Goal: Task Accomplishment & Management: Manage account settings

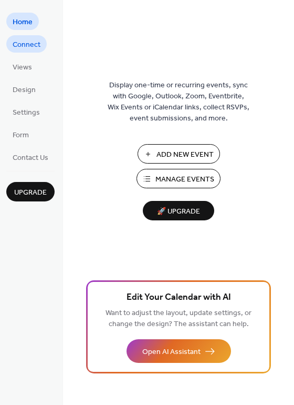
click at [30, 50] on span "Connect" at bounding box center [27, 44] width 28 height 11
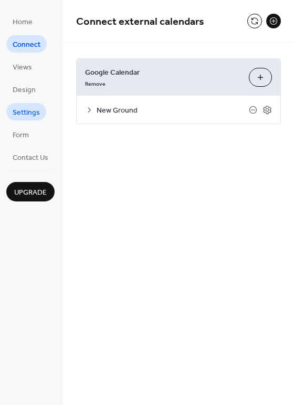
click at [29, 108] on span "Settings" at bounding box center [26, 112] width 27 height 11
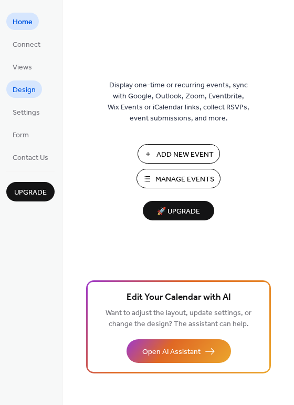
click at [26, 87] on span "Design" at bounding box center [24, 90] width 23 height 11
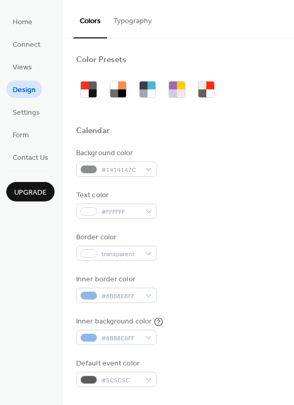
click at [26, 75] on ul "Home Connect Views Design Settings Form Contact Us" at bounding box center [30, 89] width 48 height 153
click at [27, 69] on span "Views" at bounding box center [22, 67] width 19 height 11
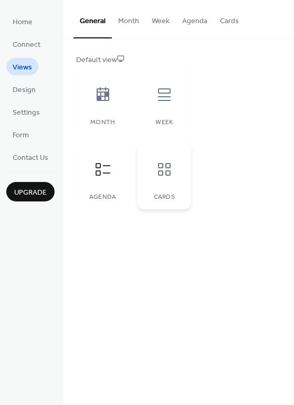
click at [163, 172] on icon at bounding box center [164, 169] width 13 height 13
click at [224, 22] on button "Cards" at bounding box center [230, 18] width 32 height 37
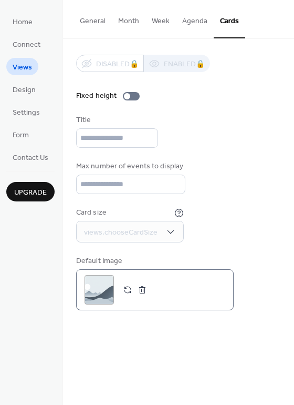
click at [141, 296] on button "button" at bounding box center [142, 289] width 15 height 15
click at [100, 25] on button "General" at bounding box center [93, 18] width 38 height 37
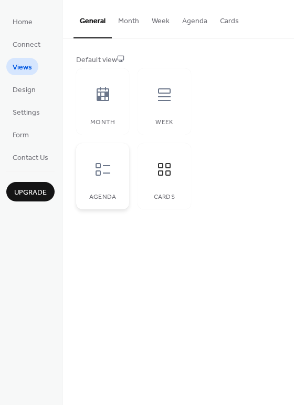
click at [98, 158] on div at bounding box center [103, 170] width 32 height 32
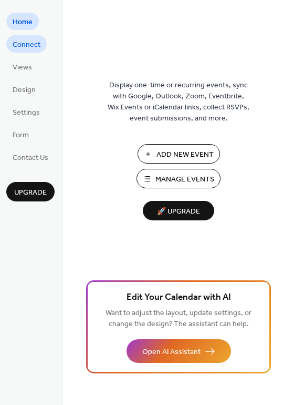
click at [29, 40] on span "Connect" at bounding box center [27, 44] width 28 height 11
click at [32, 45] on span "Connect" at bounding box center [27, 44] width 28 height 11
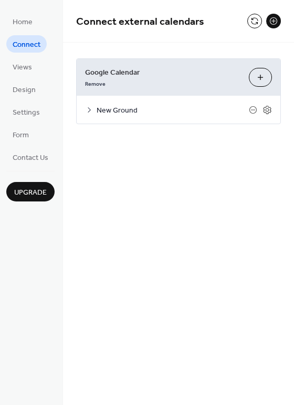
click at [92, 109] on icon at bounding box center [89, 110] width 8 height 8
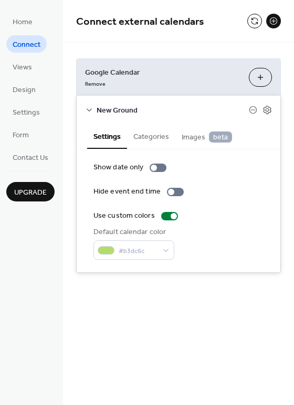
click at [148, 138] on button "Categories" at bounding box center [151, 136] width 48 height 24
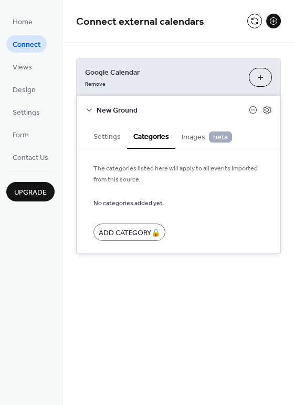
click at [190, 137] on span "Images beta" at bounding box center [207, 137] width 50 height 12
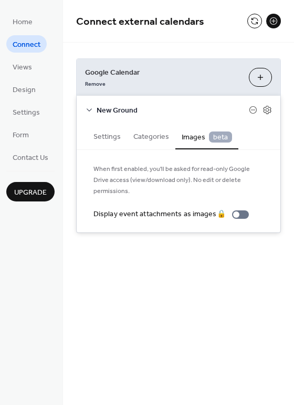
click at [112, 136] on button "Settings" at bounding box center [107, 136] width 40 height 24
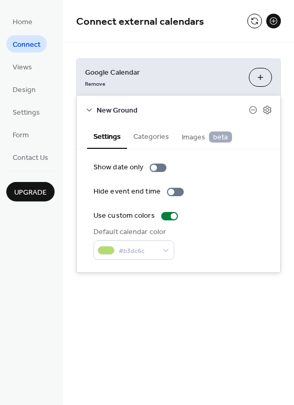
click at [87, 111] on icon at bounding box center [89, 110] width 8 height 8
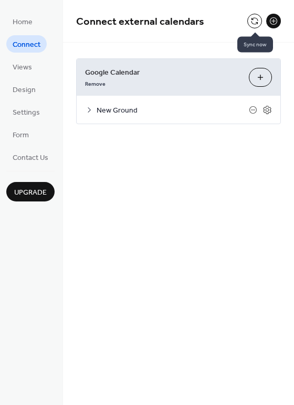
click at [255, 25] on button at bounding box center [255, 21] width 15 height 15
click at [19, 68] on span "Views" at bounding box center [22, 67] width 19 height 11
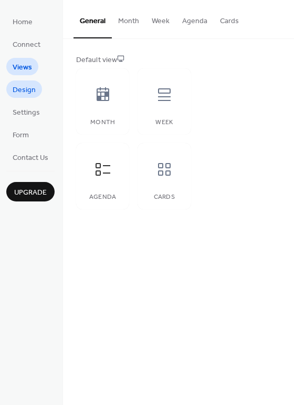
click at [22, 87] on span "Design" at bounding box center [24, 90] width 23 height 11
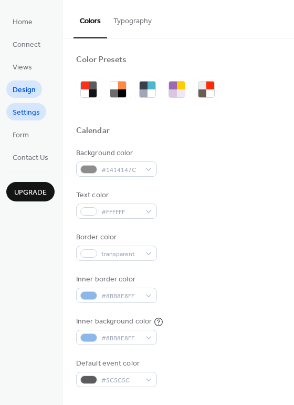
click at [26, 107] on span "Settings" at bounding box center [26, 112] width 27 height 11
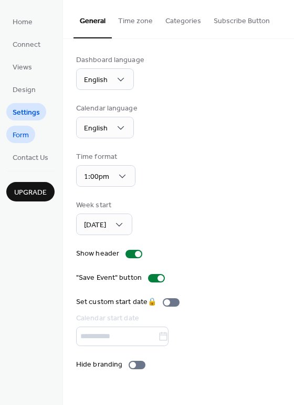
click at [24, 141] on span "Form" at bounding box center [21, 135] width 16 height 11
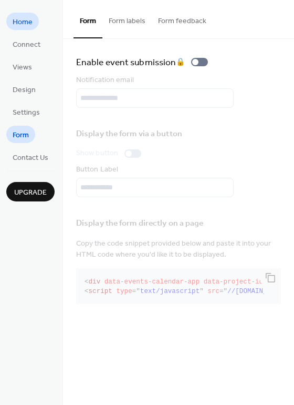
click at [34, 25] on link "Home" at bounding box center [22, 21] width 33 height 17
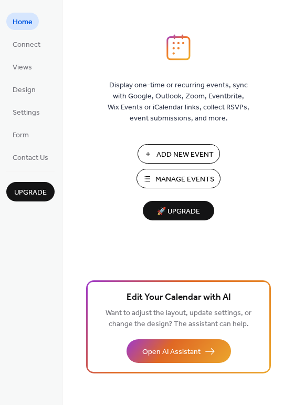
click at [178, 183] on span "Manage Events" at bounding box center [185, 179] width 59 height 11
click at [19, 47] on span "Connect" at bounding box center [27, 44] width 28 height 11
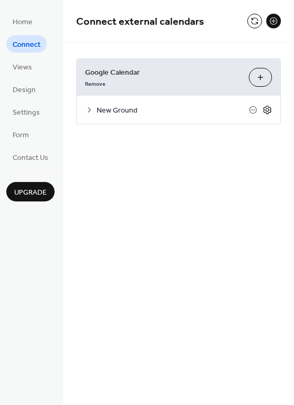
click at [268, 111] on icon at bounding box center [267, 109] width 9 height 9
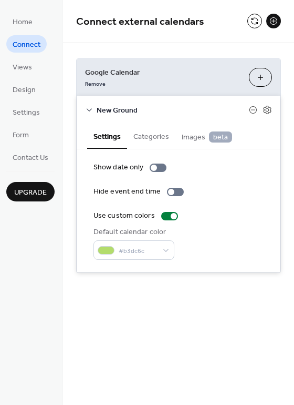
click at [189, 103] on div "New Ground" at bounding box center [179, 110] width 204 height 28
click at [257, 79] on button "Choose Calendars" at bounding box center [260, 77] width 23 height 19
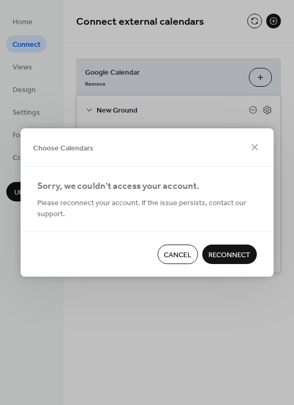
click at [219, 259] on span "Reconnect" at bounding box center [230, 255] width 42 height 11
click at [175, 253] on span "Cancel" at bounding box center [178, 255] width 28 height 11
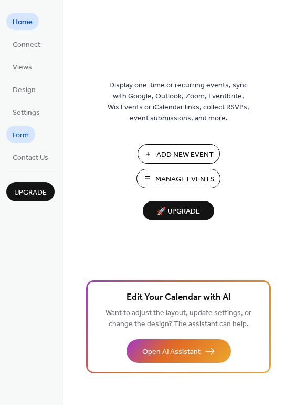
click at [25, 140] on span "Form" at bounding box center [21, 135] width 16 height 11
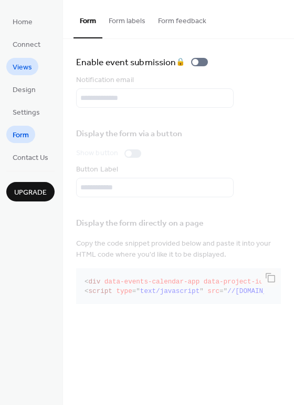
click at [23, 72] on span "Views" at bounding box center [22, 67] width 19 height 11
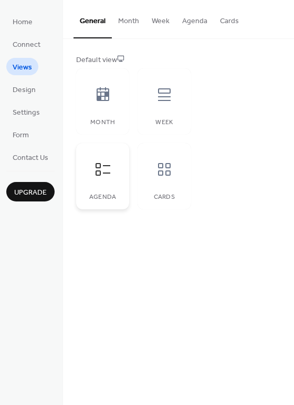
click at [100, 175] on icon at bounding box center [103, 169] width 15 height 13
click at [31, 109] on span "Settings" at bounding box center [26, 112] width 27 height 11
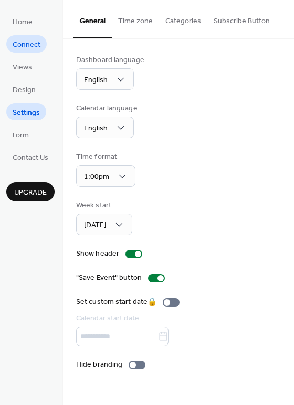
click at [37, 43] on span "Connect" at bounding box center [27, 44] width 28 height 11
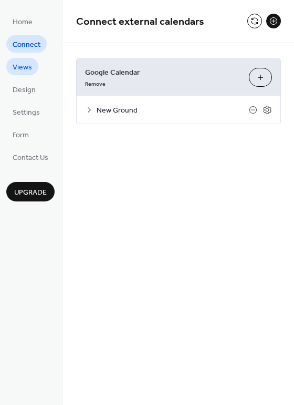
click at [27, 66] on span "Views" at bounding box center [22, 67] width 19 height 11
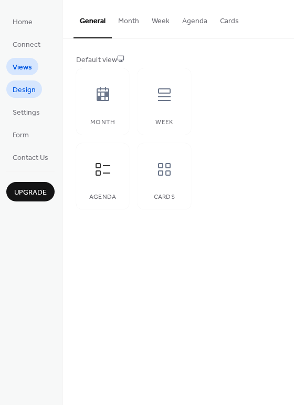
click at [21, 87] on span "Design" at bounding box center [24, 90] width 23 height 11
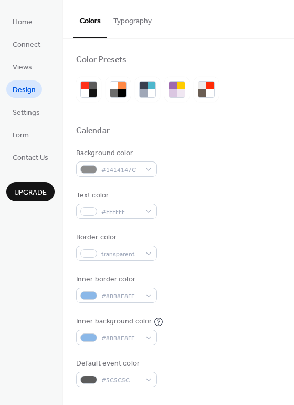
click at [22, 75] on ul "Home Connect Views Design Settings Form Contact Us" at bounding box center [30, 89] width 48 height 153
click at [26, 70] on span "Views" at bounding box center [22, 67] width 19 height 11
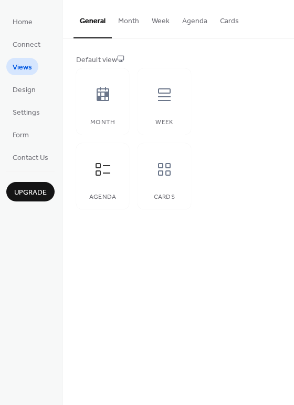
click at [162, 24] on button "Week" at bounding box center [161, 18] width 30 height 37
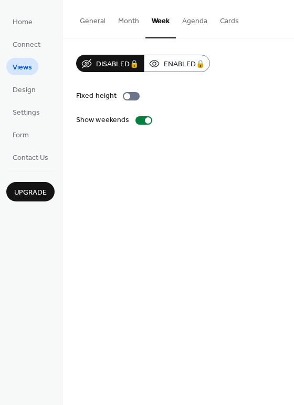
click at [132, 24] on button "Month" at bounding box center [129, 18] width 34 height 37
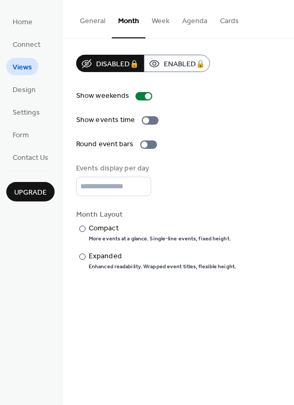
click at [229, 22] on button "Cards" at bounding box center [230, 18] width 32 height 37
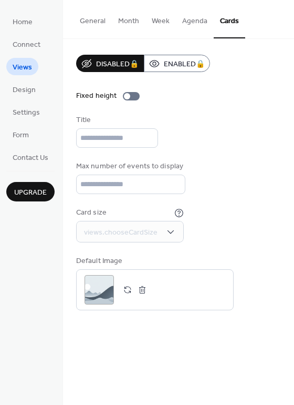
click at [104, 22] on button "General" at bounding box center [93, 18] width 38 height 37
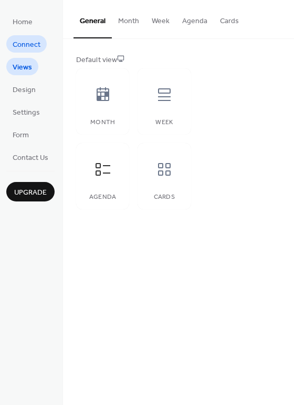
click at [35, 47] on span "Connect" at bounding box center [27, 44] width 28 height 11
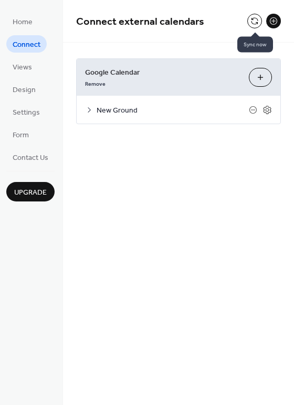
click at [260, 21] on button at bounding box center [255, 21] width 15 height 15
click at [251, 21] on button at bounding box center [255, 21] width 15 height 15
click at [91, 112] on icon at bounding box center [89, 110] width 8 height 8
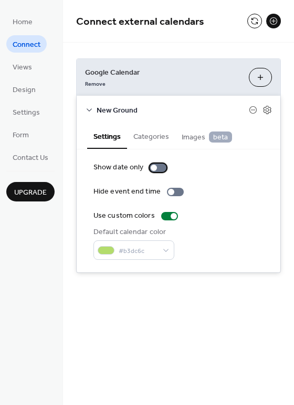
click at [154, 169] on div at bounding box center [154, 168] width 6 height 6
click at [154, 169] on div at bounding box center [158, 167] width 17 height 8
click at [155, 141] on button "Categories" at bounding box center [151, 136] width 48 height 24
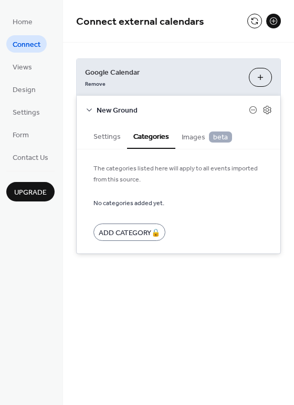
click at [116, 138] on button "Settings" at bounding box center [107, 136] width 40 height 24
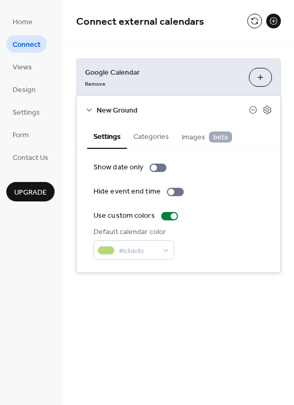
click at [112, 110] on span "New Ground" at bounding box center [173, 110] width 152 height 11
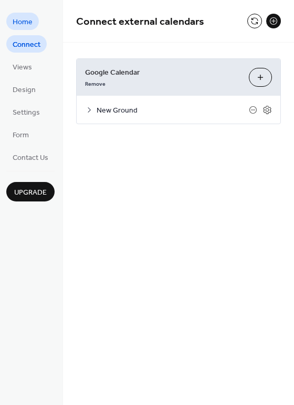
click at [20, 22] on span "Home" at bounding box center [23, 22] width 20 height 11
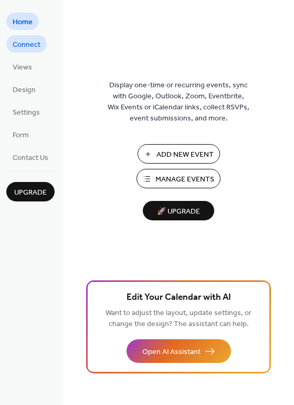
click at [27, 45] on span "Connect" at bounding box center [27, 44] width 28 height 11
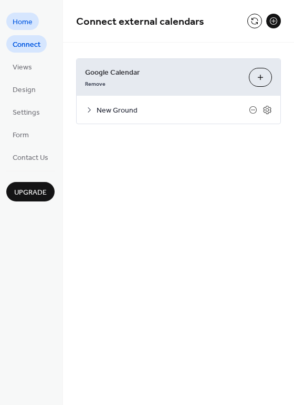
click at [30, 17] on span "Home" at bounding box center [23, 22] width 20 height 11
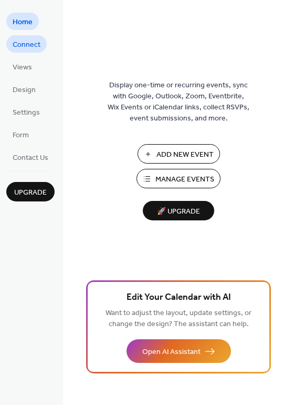
click at [13, 44] on span "Connect" at bounding box center [27, 44] width 28 height 11
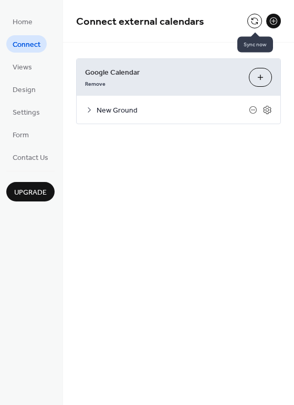
click at [258, 25] on button at bounding box center [255, 21] width 15 height 15
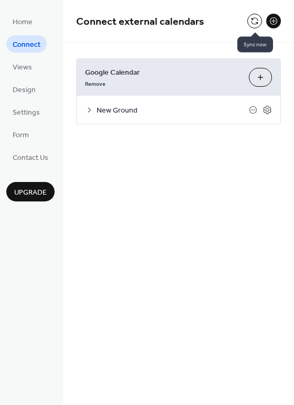
click at [258, 25] on button at bounding box center [255, 21] width 15 height 15
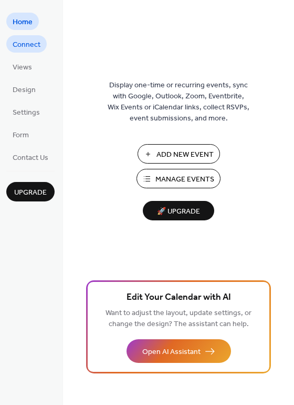
click at [40, 47] on span "Connect" at bounding box center [27, 44] width 28 height 11
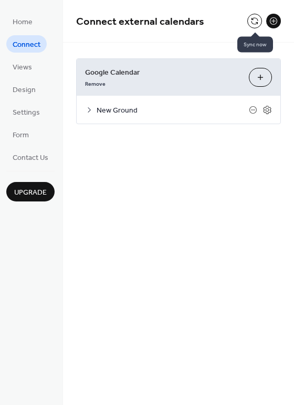
click at [253, 27] on button at bounding box center [255, 21] width 15 height 15
click at [267, 110] on icon at bounding box center [267, 109] width 9 height 9
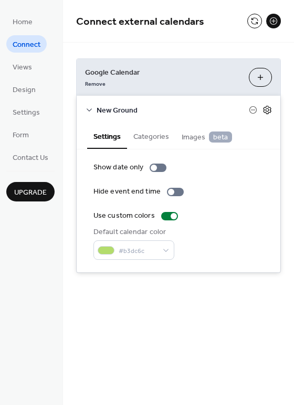
click at [267, 110] on icon at bounding box center [267, 109] width 9 height 9
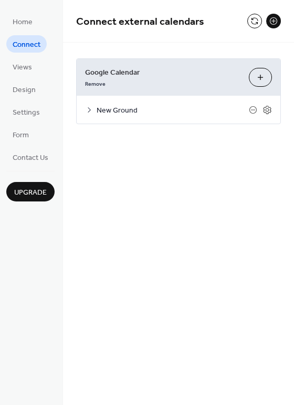
click at [95, 116] on div "New Ground" at bounding box center [179, 110] width 204 height 28
click at [91, 113] on icon at bounding box center [89, 110] width 8 height 8
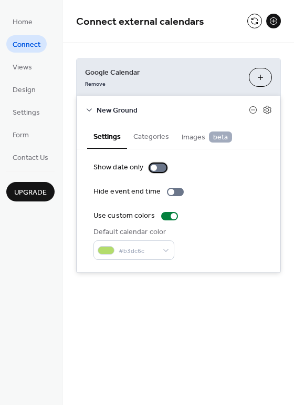
click at [160, 168] on div at bounding box center [158, 167] width 17 height 8
click at [160, 168] on div at bounding box center [162, 168] width 6 height 6
click at [160, 168] on div at bounding box center [158, 167] width 17 height 8
click at [160, 168] on div at bounding box center [162, 168] width 6 height 6
click at [197, 141] on span "Images beta" at bounding box center [207, 137] width 50 height 12
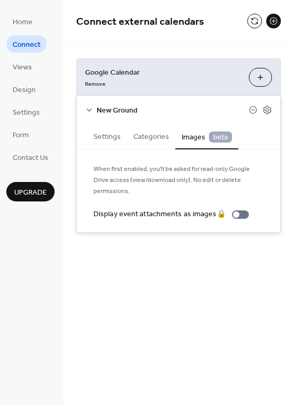
click at [145, 144] on button "Categories" at bounding box center [151, 136] width 48 height 24
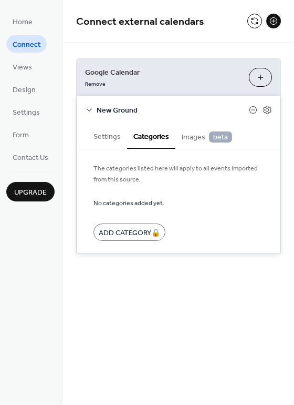
click at [107, 144] on button "Settings" at bounding box center [107, 136] width 40 height 24
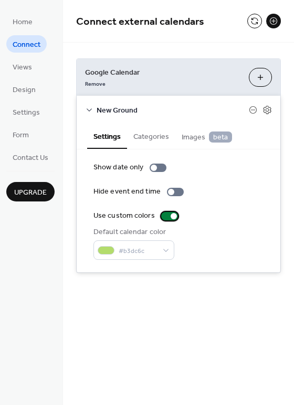
click at [165, 219] on div at bounding box center [169, 216] width 17 height 8
click at [165, 219] on div at bounding box center [165, 216] width 6 height 6
click at [262, 22] on div at bounding box center [265, 21] width 34 height 15
click at [259, 23] on button at bounding box center [255, 21] width 15 height 15
click at [257, 23] on button at bounding box center [255, 21] width 15 height 15
